Goal: Navigation & Orientation: Find specific page/section

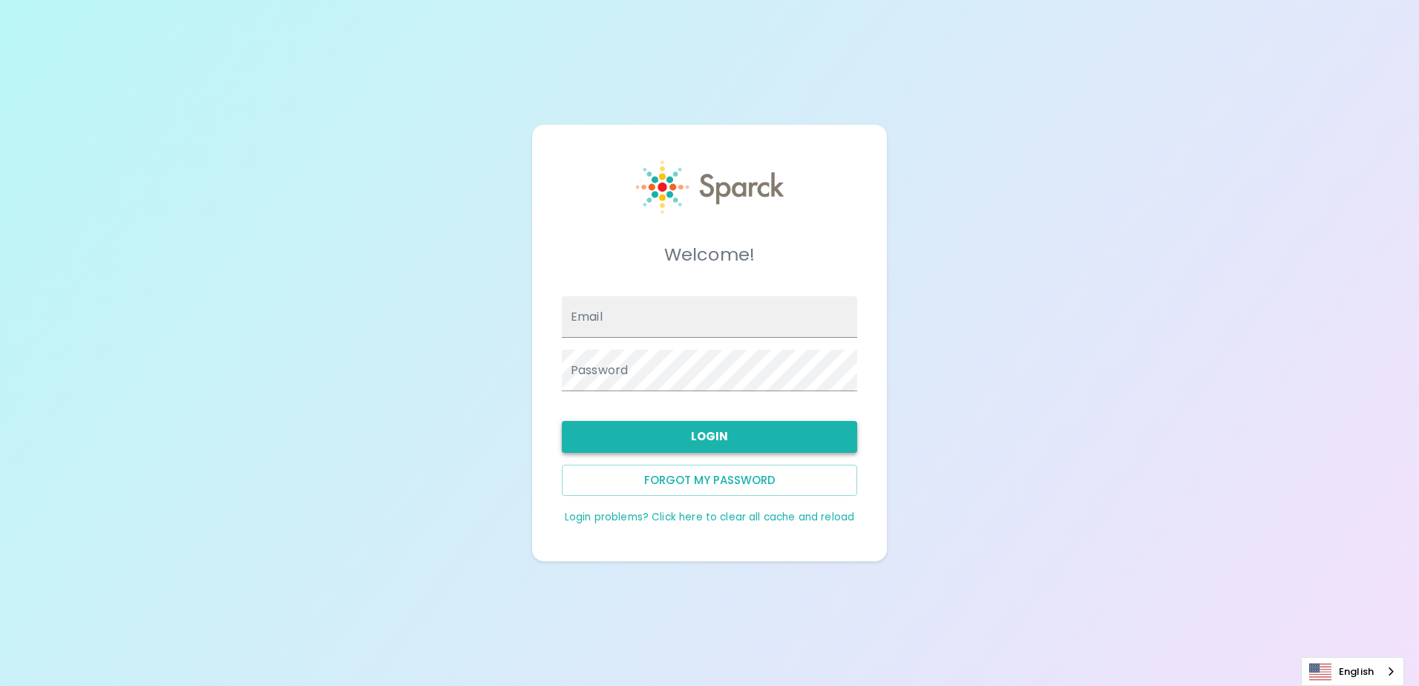
type input "[EMAIL_ADDRESS][DOMAIN_NAME]"
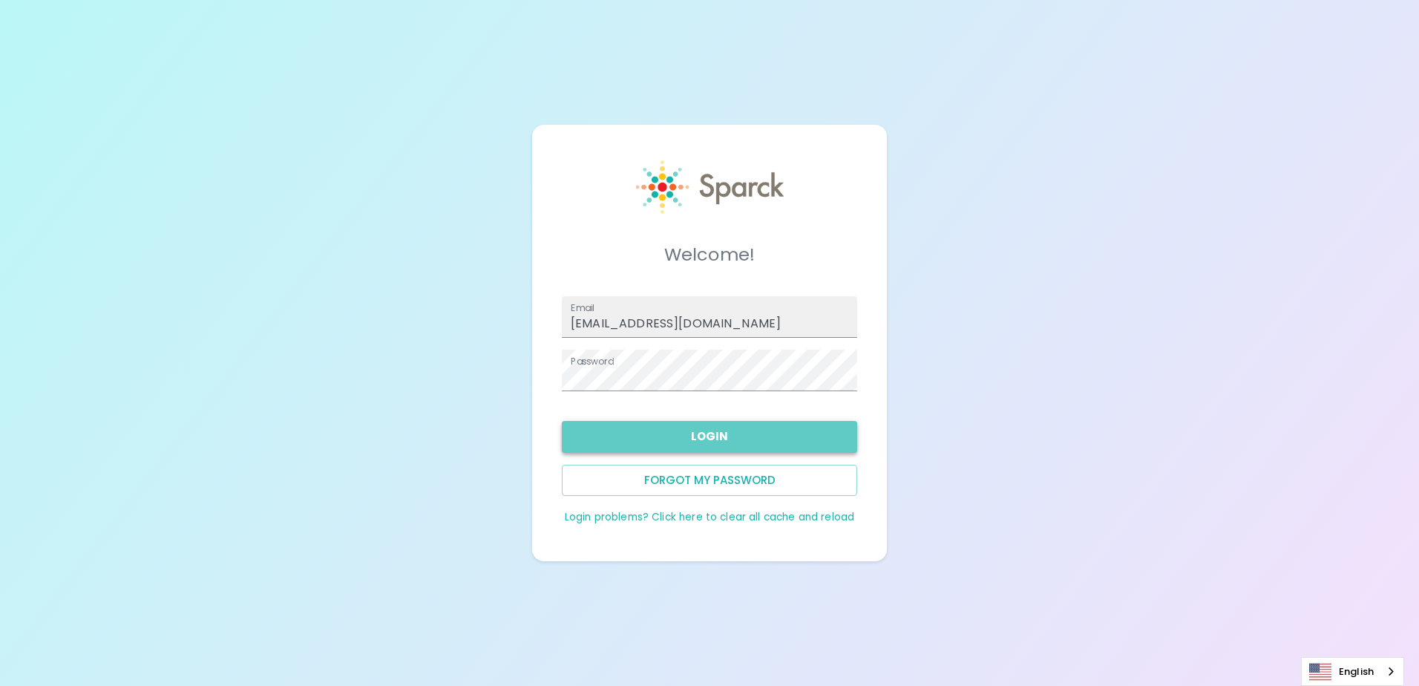
click at [651, 427] on button "Login" at bounding box center [709, 436] width 295 height 31
